Goal: Obtain resource: Download file/media

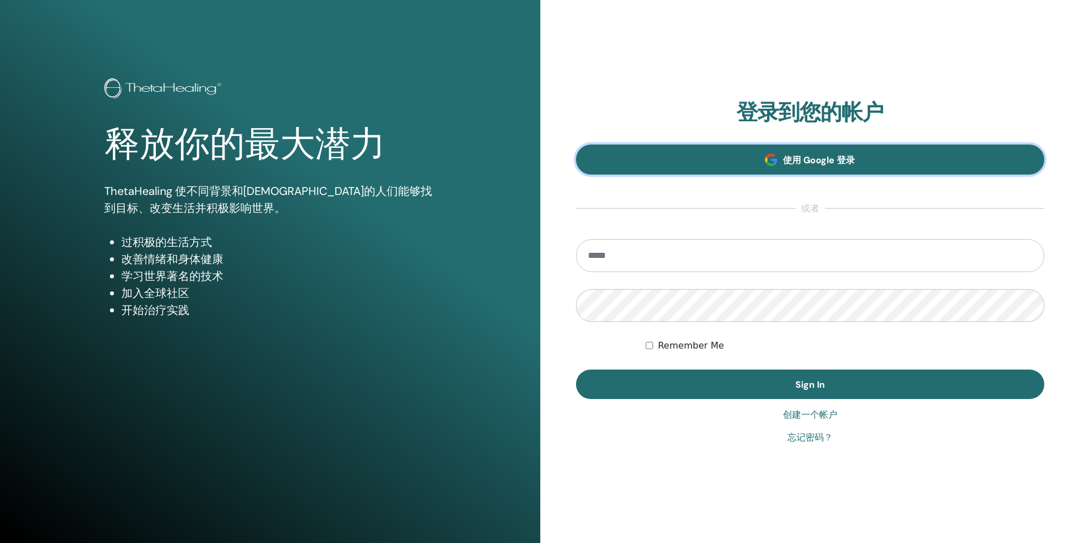
click at [657, 145] on link "使用 Google 登录" at bounding box center [810, 160] width 469 height 30
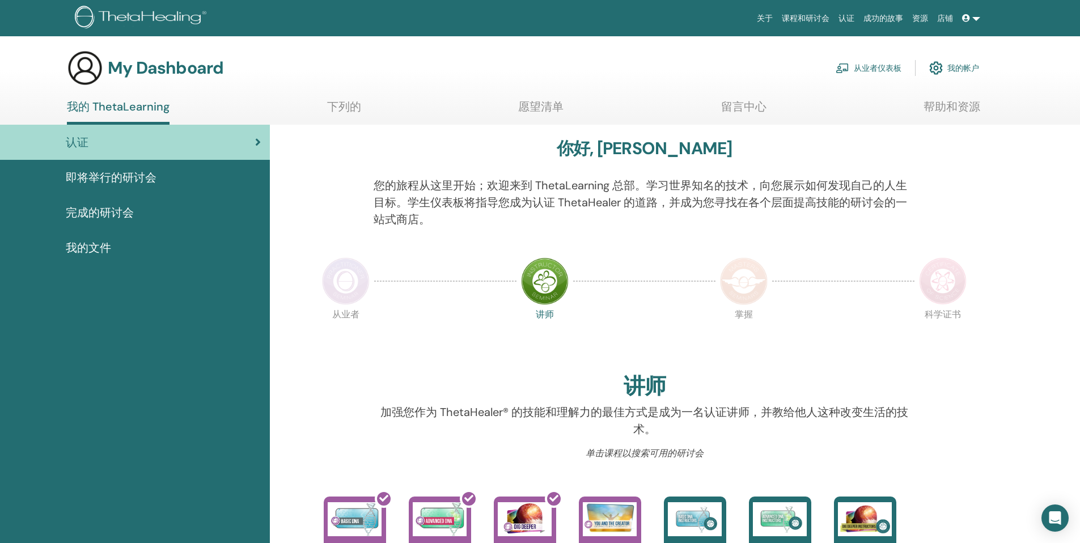
click at [115, 237] on link "我的文件" at bounding box center [135, 247] width 270 height 35
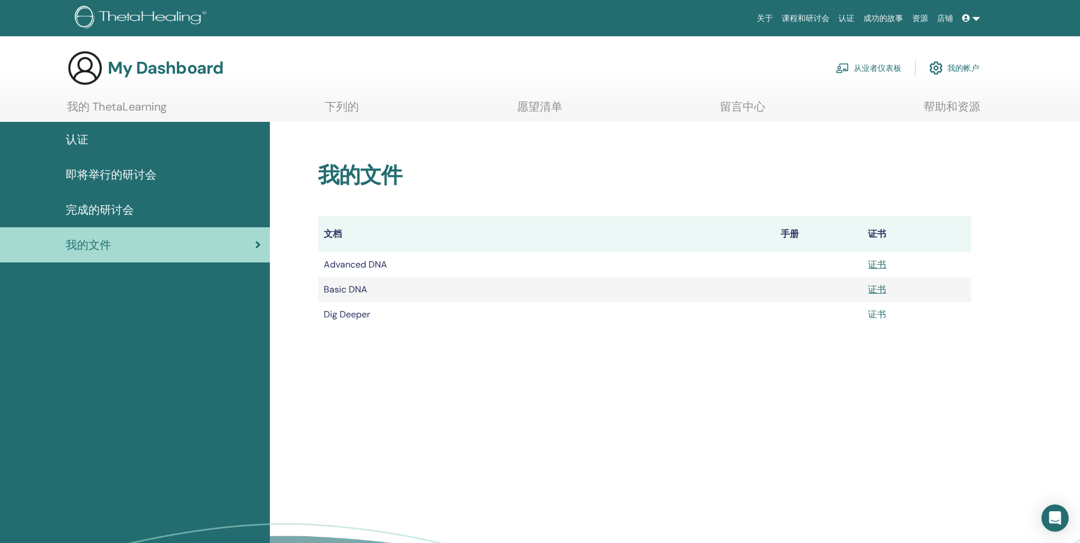
click at [877, 312] on link "证书" at bounding box center [877, 315] width 18 height 12
